Goal: Information Seeking & Learning: Learn about a topic

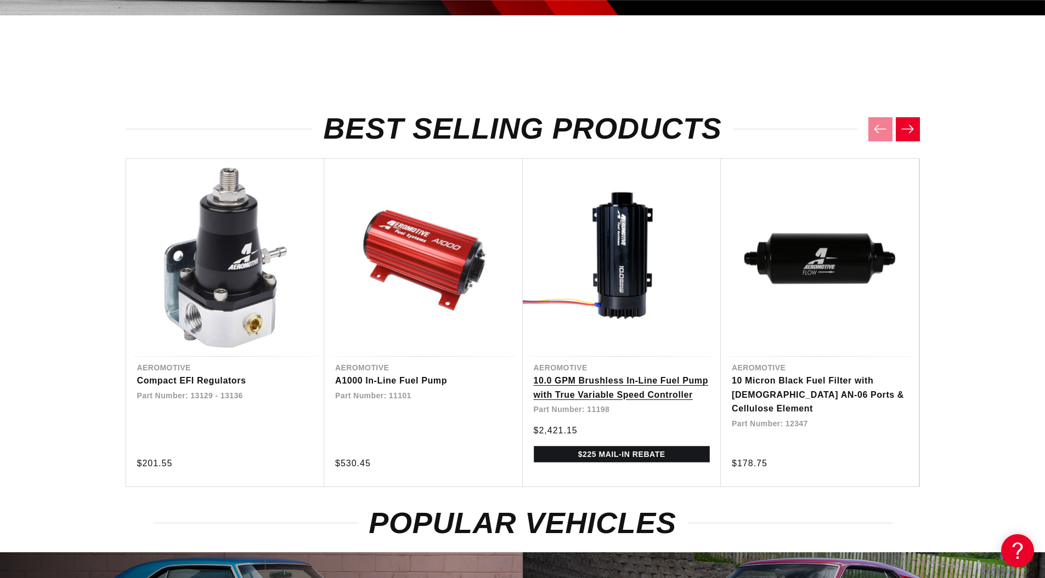
click at [622, 374] on link "10.0 GPM Brushless In-Line Fuel Pump with True Variable Speed Controller" at bounding box center [621, 388] width 177 height 28
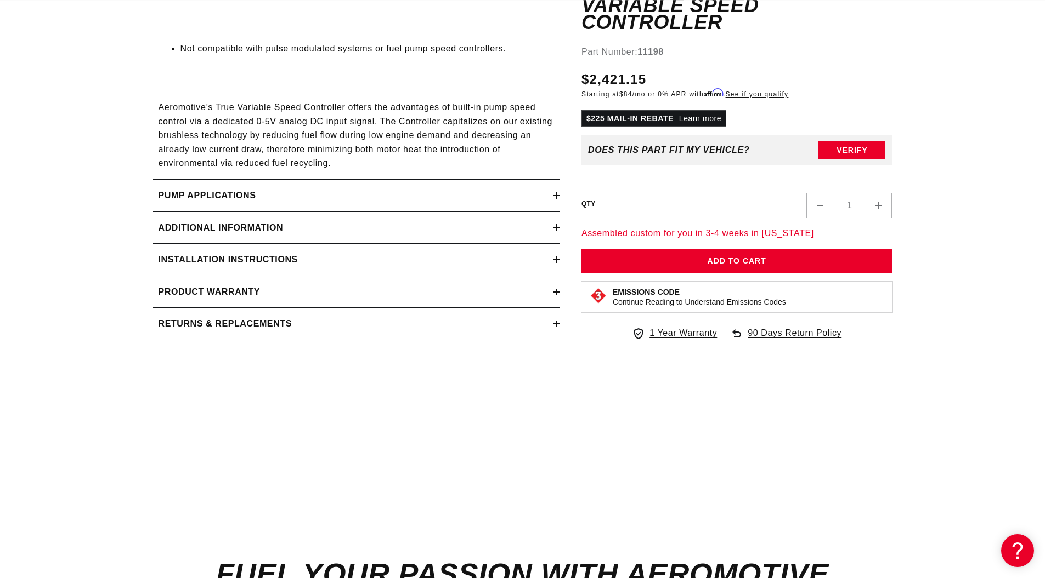
scroll to position [1590, 0]
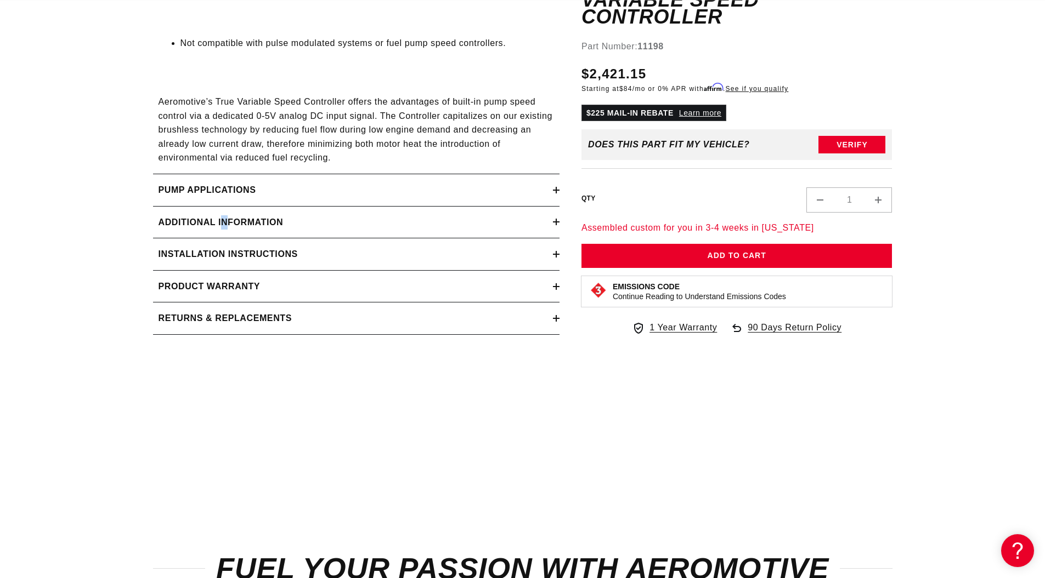
click at [225, 221] on h2 "Additional information" at bounding box center [220, 222] width 125 height 14
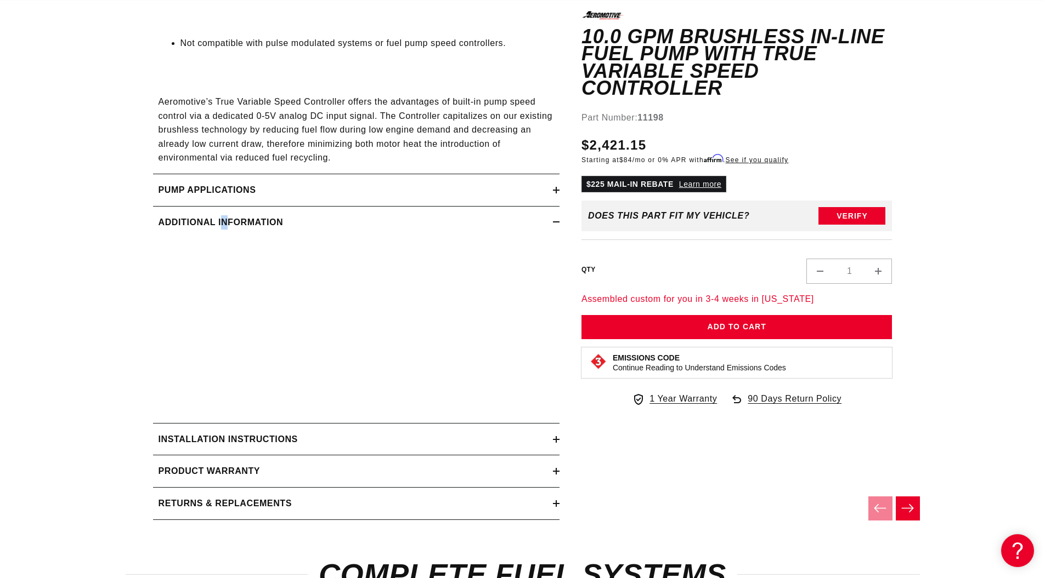
scroll to position [0, 695]
click at [214, 190] on h2 "Pump Applications" at bounding box center [207, 190] width 98 height 14
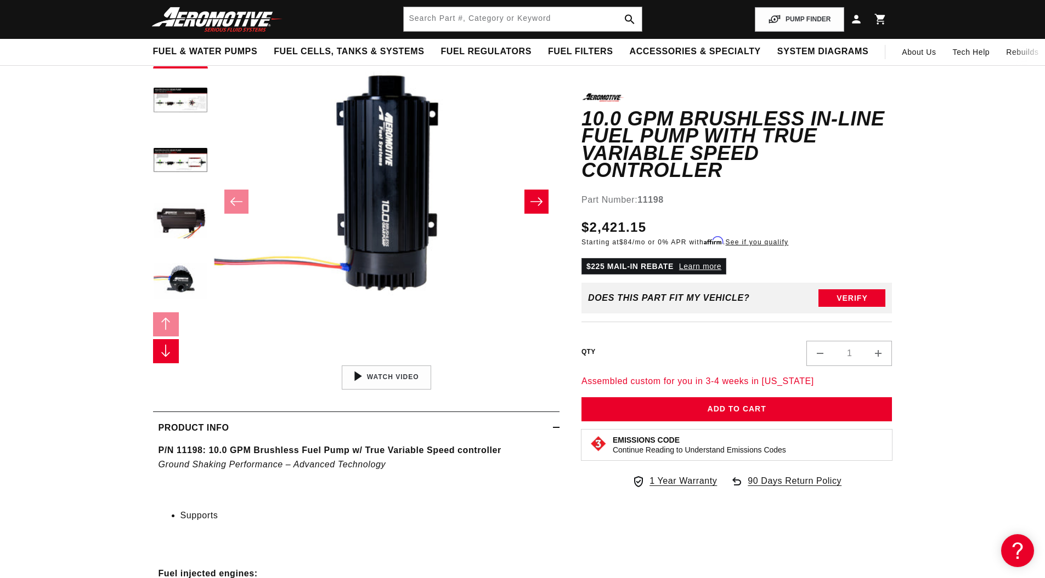
scroll to position [0, 0]
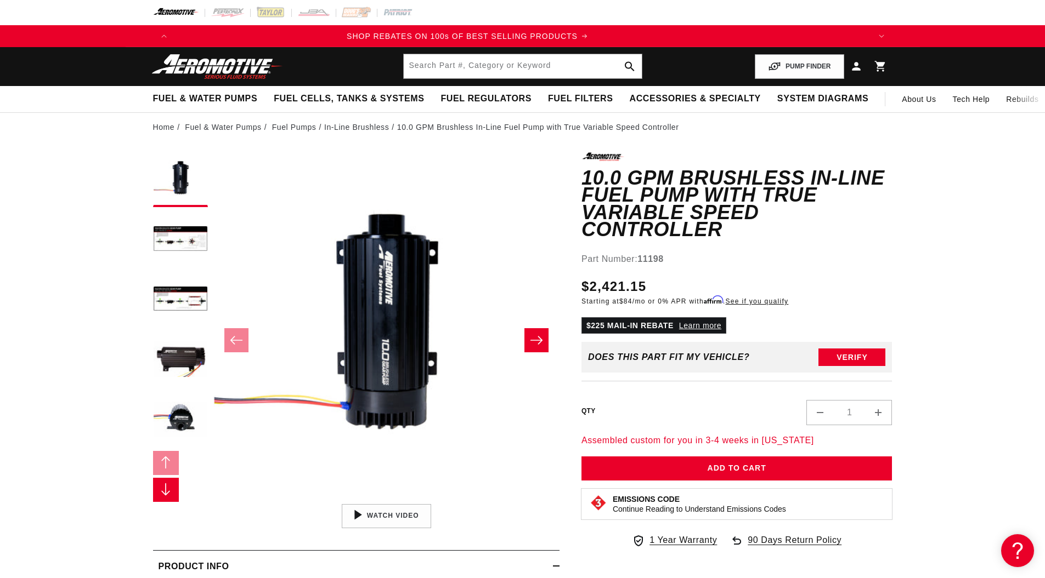
click at [172, 489] on button "Slide right" at bounding box center [166, 490] width 26 height 24
